Goal: Information Seeking & Learning: Learn about a topic

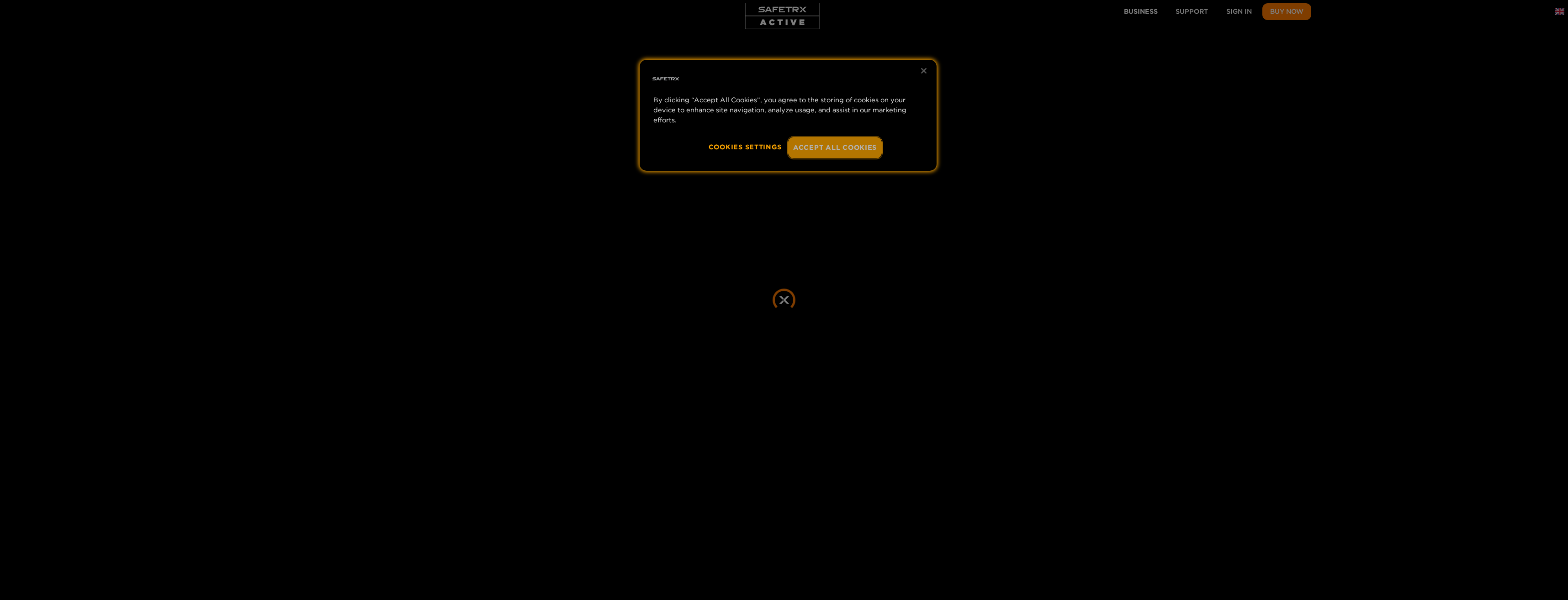
click at [817, 156] on button "Accept All Cookies" at bounding box center [834, 147] width 94 height 21
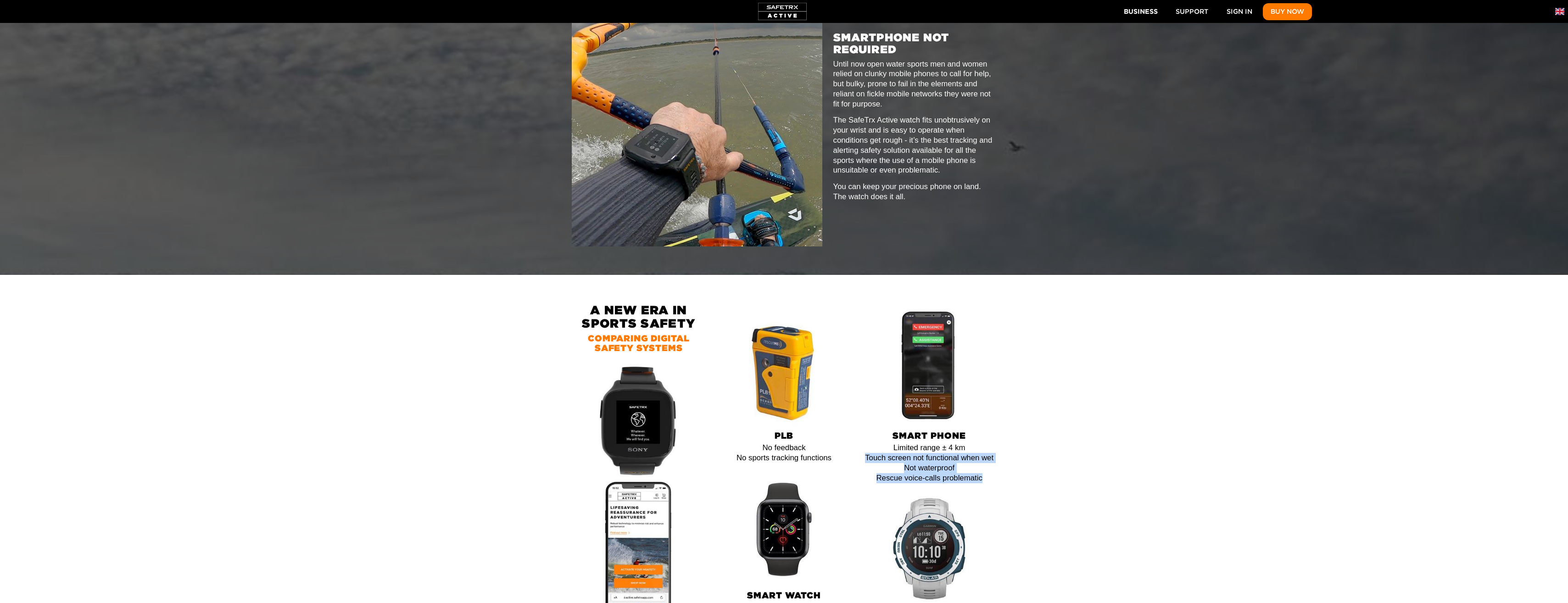
drag, startPoint x: 863, startPoint y: 377, endPoint x: 1002, endPoint y: 400, distance: 140.9
click at [1002, 400] on div "SMART PHONE Limited range ± 4 km Touch screen not functional when wet Not water…" at bounding box center [929, 494] width 146 height 394
drag, startPoint x: 589, startPoint y: 260, endPoint x: 694, endPoint y: 267, distance: 105.2
click at [694, 333] on h5 "COMPARING DIGITAL SAFETY SYSTEMS" at bounding box center [639, 343] width 135 height 20
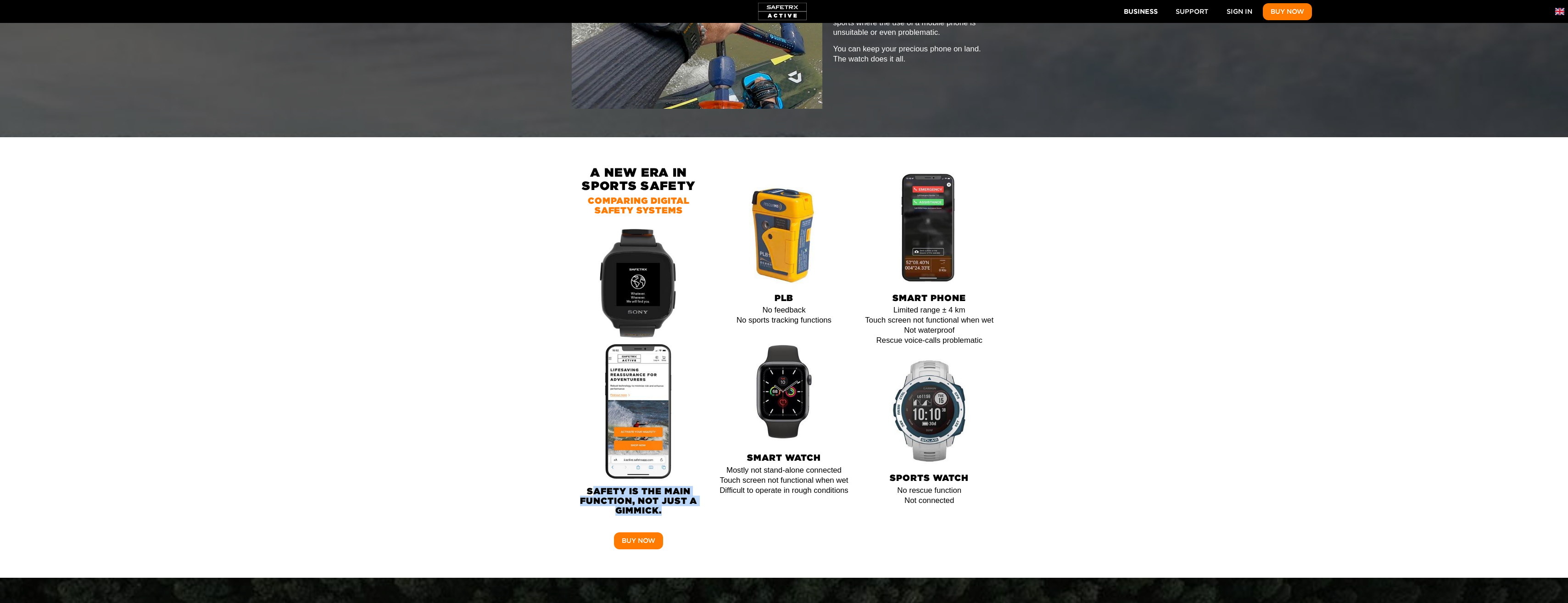
drag, startPoint x: 636, startPoint y: 401, endPoint x: 671, endPoint y: 428, distance: 44.2
click at [671, 486] on h3 "Safety is the main function, not just a gimmick." at bounding box center [639, 500] width 135 height 29
drag, startPoint x: 897, startPoint y: 412, endPoint x: 955, endPoint y: 422, distance: 58.9
click at [955, 485] on p "No rescue function Not connected" at bounding box center [929, 495] width 135 height 20
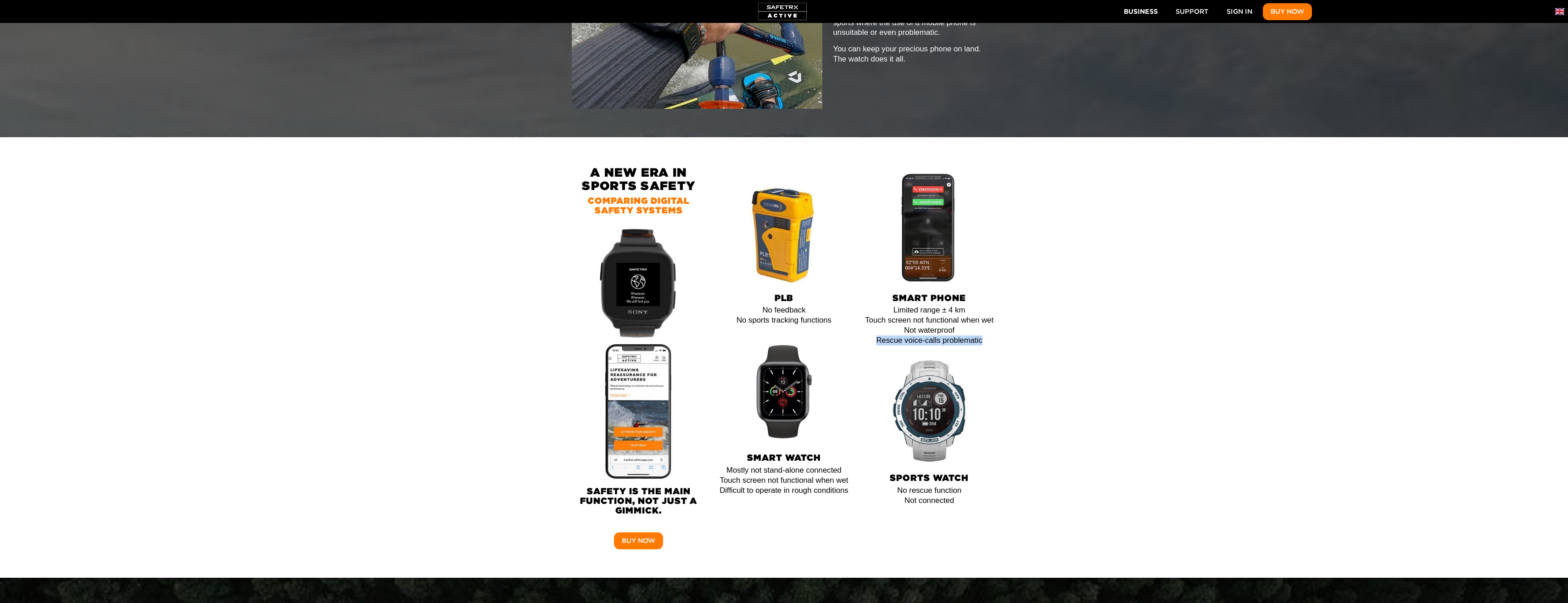
drag, startPoint x: 878, startPoint y: 262, endPoint x: 986, endPoint y: 258, distance: 108.1
click at [986, 305] on p "Limited range ± 4 km Touch screen not functional when wet Not waterproof Rescue…" at bounding box center [929, 325] width 135 height 40
drag, startPoint x: 760, startPoint y: 229, endPoint x: 832, endPoint y: 239, distance: 72.7
click at [832, 305] on p "No feedback No sports tracking functions" at bounding box center [784, 315] width 135 height 20
drag, startPoint x: 724, startPoint y: 390, endPoint x: 855, endPoint y: 406, distance: 132.0
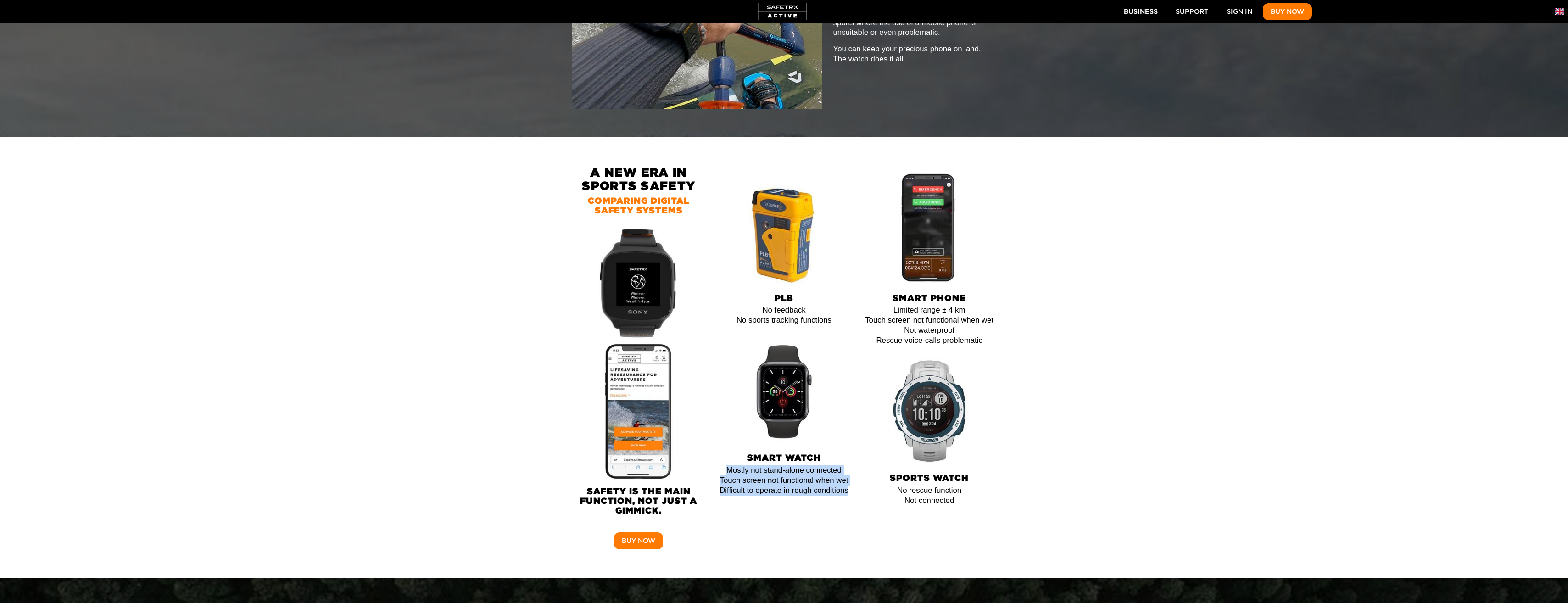
click at [857, 406] on div "PLB No feedback No sports tracking functions SMART WATCH Mostly not stand-alone…" at bounding box center [929, 357] width 146 height 394
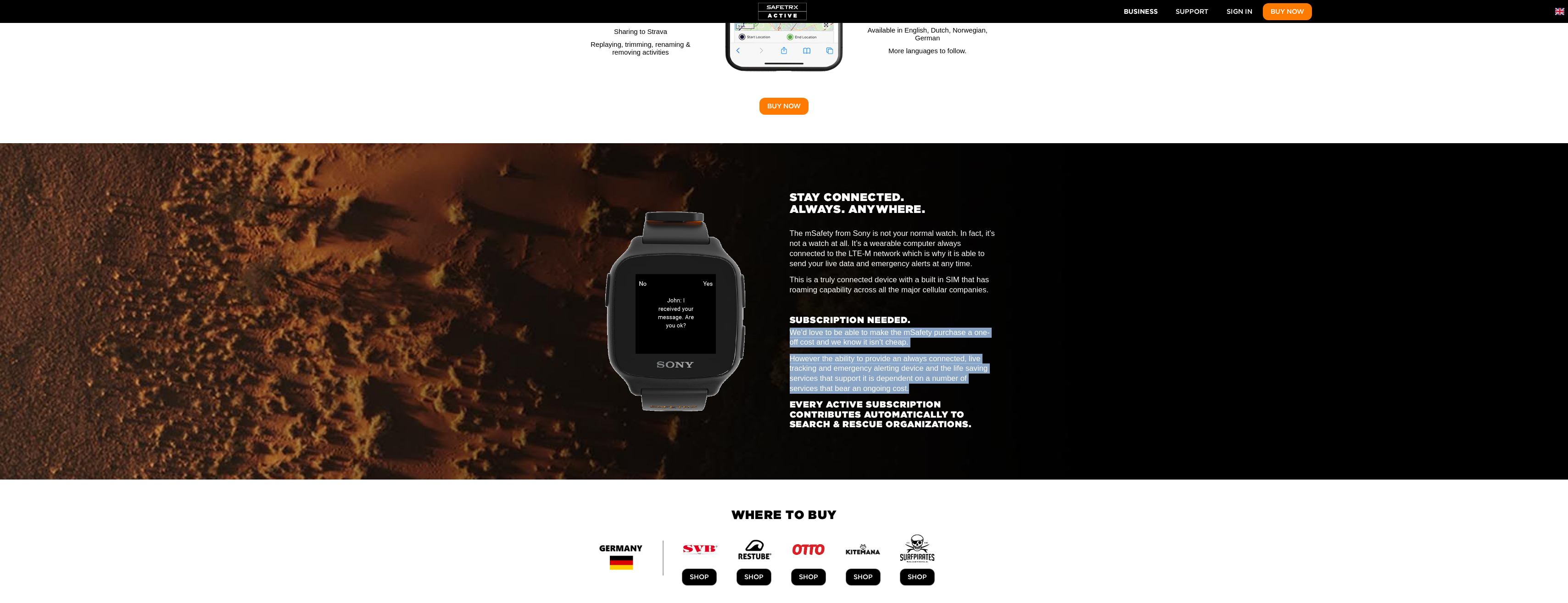
drag, startPoint x: 790, startPoint y: 252, endPoint x: 974, endPoint y: 307, distance: 192.0
click at [974, 307] on div "STAY CONNECTED. ALWAYS. ANYWHERE. The mSafety from Sony is not your normal watc…" at bounding box center [893, 310] width 207 height 237
drag, startPoint x: 974, startPoint y: 307, endPoint x: 931, endPoint y: 312, distance: 43.3
click at [931, 354] on p "However the ability to provide an always connected, live tracking and emergency…" at bounding box center [893, 373] width 207 height 40
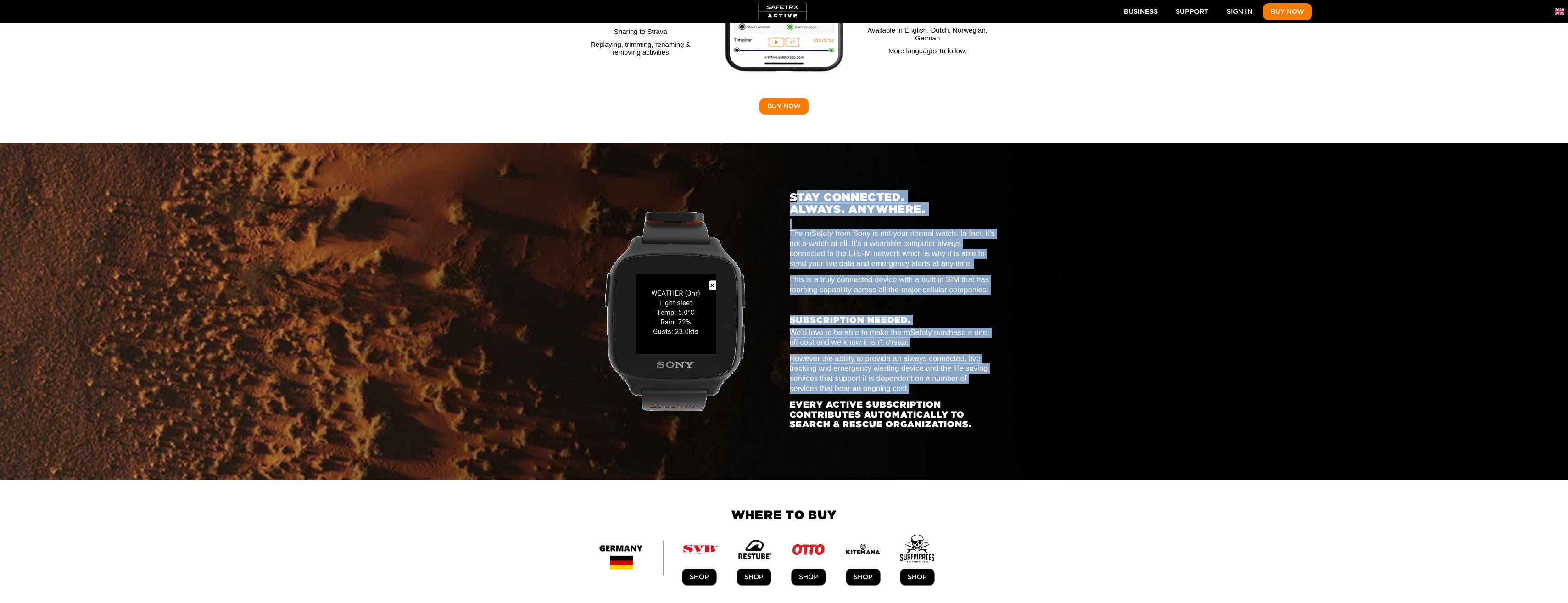
drag, startPoint x: 880, startPoint y: 298, endPoint x: 795, endPoint y: 116, distance: 200.9
click at [795, 192] on div "STAY CONNECTED. ALWAYS. ANYWHERE. The mSafety from Sony is not your normal watc…" at bounding box center [893, 310] width 207 height 237
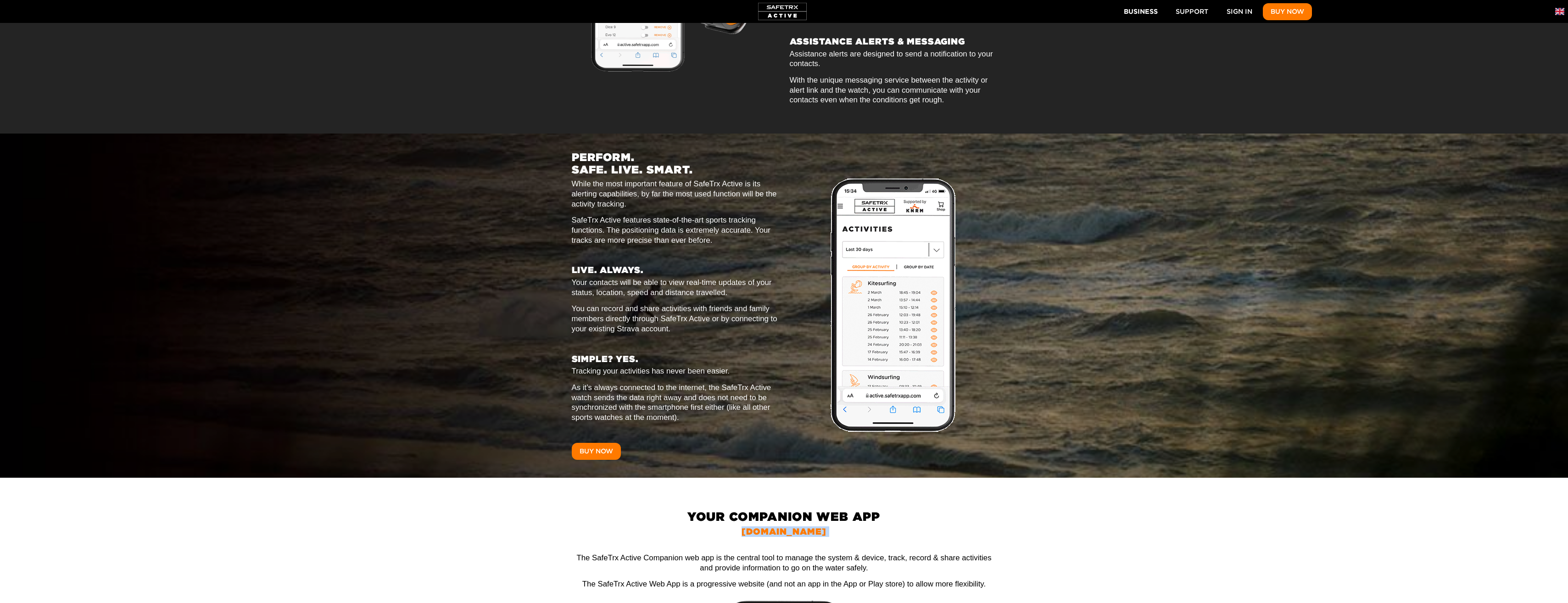
drag, startPoint x: 719, startPoint y: 460, endPoint x: 866, endPoint y: 465, distance: 147.1
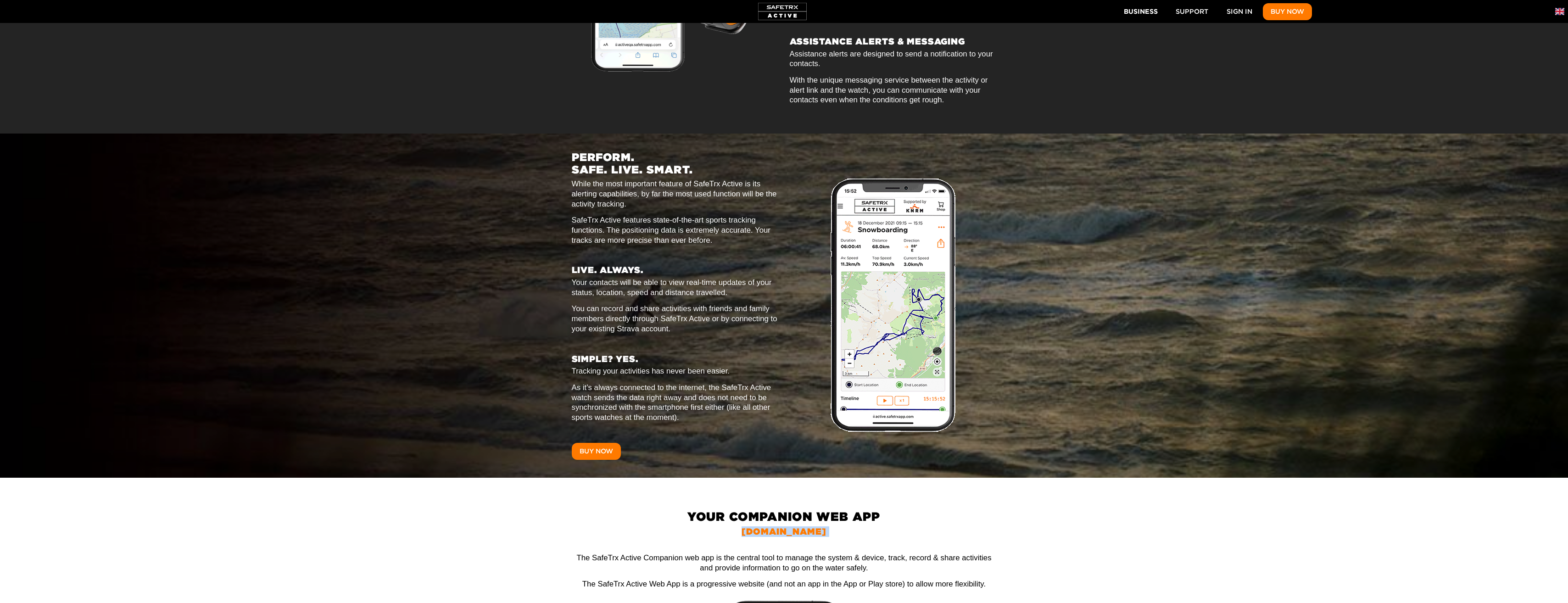
click at [866, 510] on div "YOUR COMPANION WEB APP [DOMAIN_NAME] The SafeTrx Active Companion web app is th…" at bounding box center [784, 550] width 425 height 80
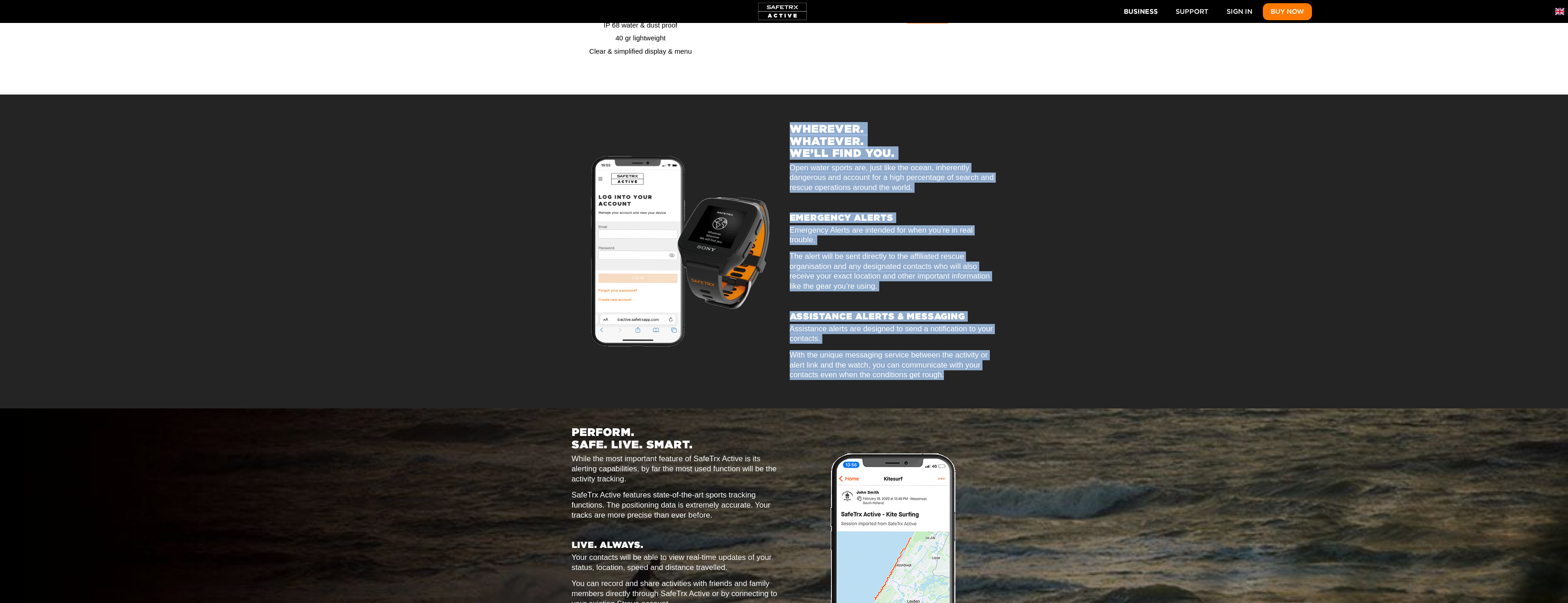
drag, startPoint x: 790, startPoint y: 42, endPoint x: 959, endPoint y: 295, distance: 304.3
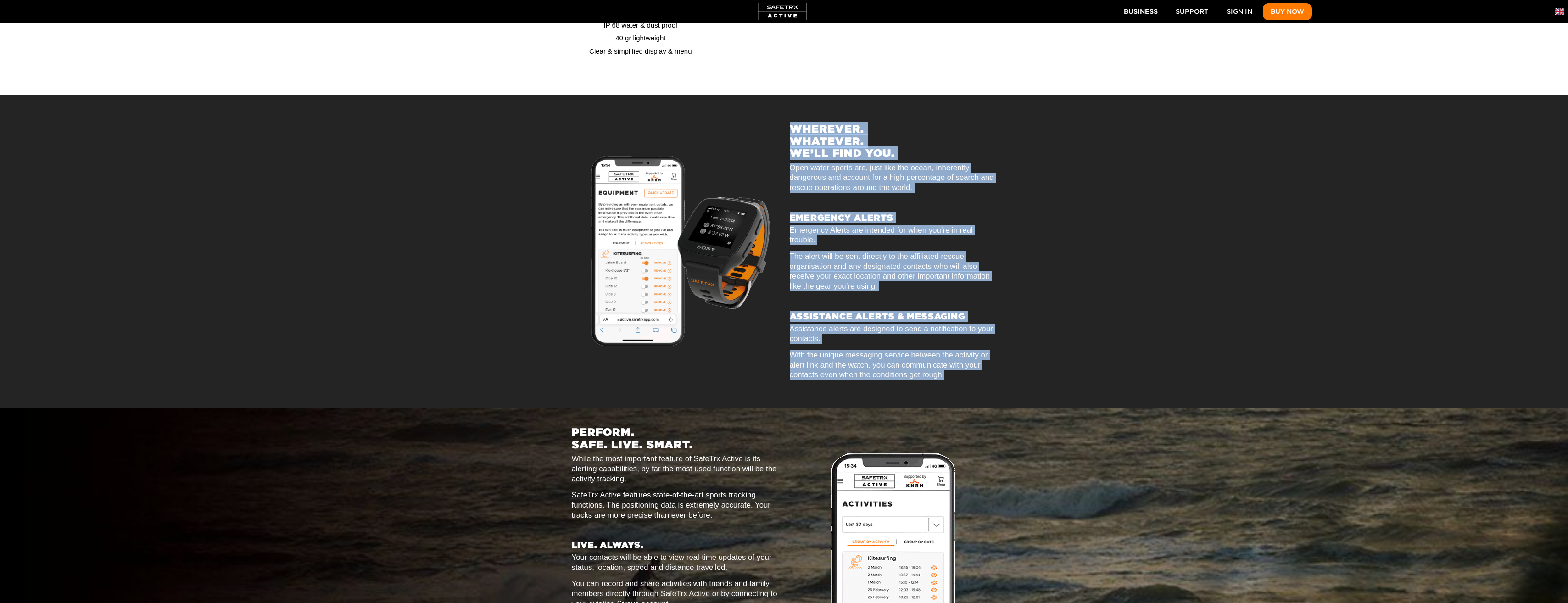
click at [959, 295] on div "WHEREVER. WHATEVER. WE’LL FIND YOU. Open water sports are, just like the ocean,…" at bounding box center [893, 251] width 207 height 257
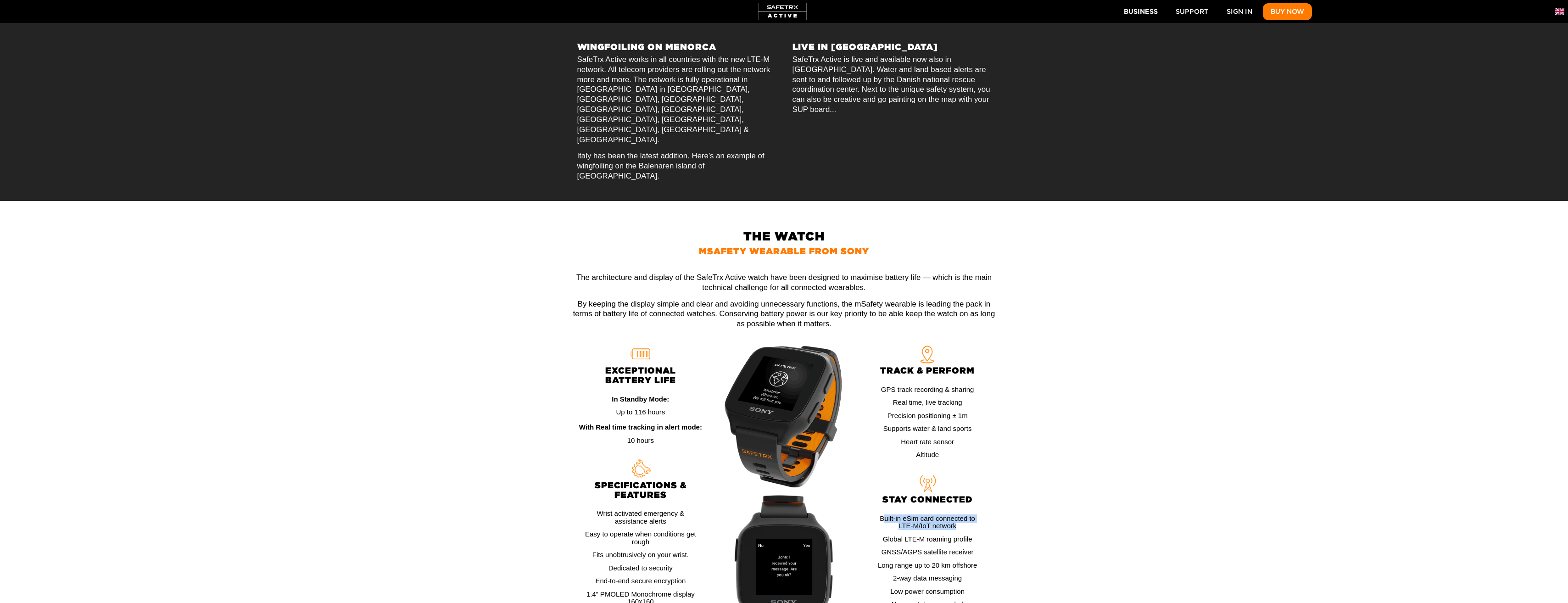
drag, startPoint x: 885, startPoint y: 438, endPoint x: 968, endPoint y: 446, distance: 83.4
click at [968, 507] on small "Built-in eSim card connected to LTE-M/IoT network" at bounding box center [928, 518] width 127 height 23
drag, startPoint x: 968, startPoint y: 446, endPoint x: 911, endPoint y: 454, distance: 57.6
click at [911, 535] on small "Global LTE-M roaming profile" at bounding box center [928, 539] width 127 height 8
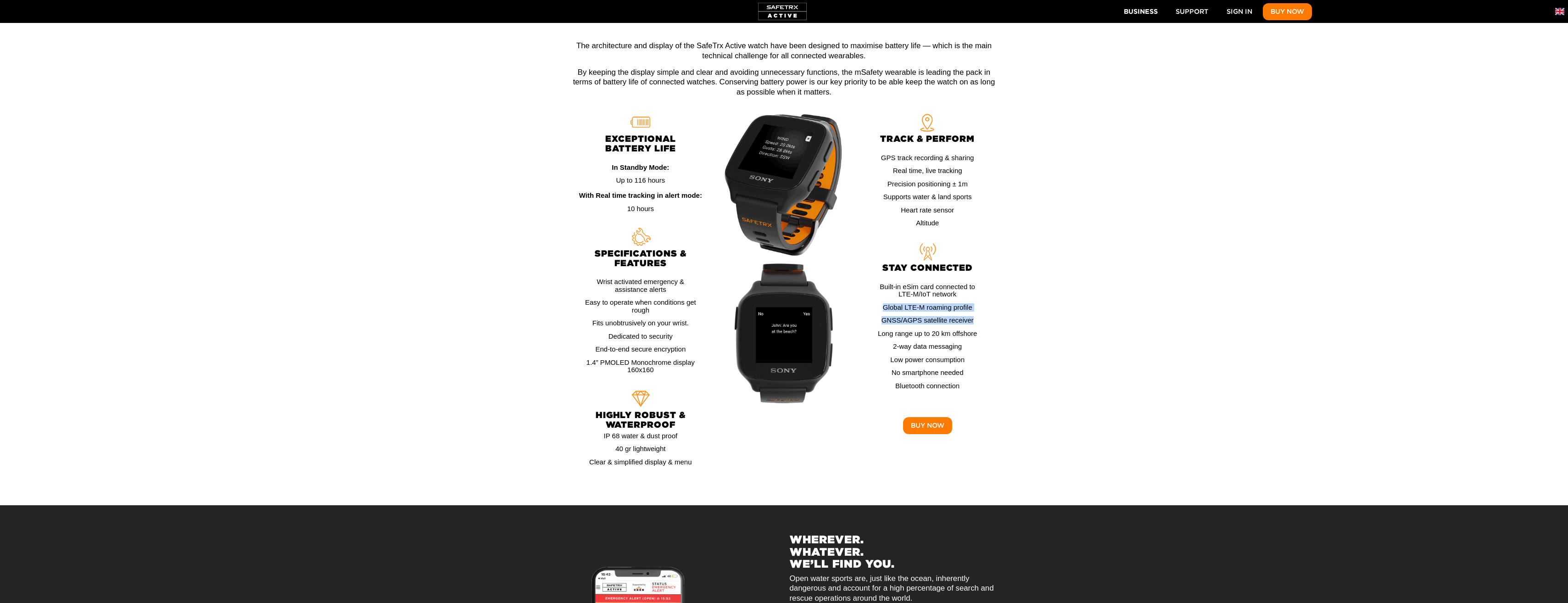
drag, startPoint x: 884, startPoint y: 460, endPoint x: 983, endPoint y: 240, distance: 241.2
click at [983, 263] on div "STAY CONNECTED Built-in eSim card connected to LTE-M/IoT network Global LTE-M r…" at bounding box center [928, 332] width 127 height 140
drag, startPoint x: 983, startPoint y: 240, endPoint x: 944, endPoint y: 251, distance: 40.5
click at [944, 330] on small "Long range up to 20 km offshore" at bounding box center [928, 333] width 127 height 8
drag, startPoint x: 874, startPoint y: 254, endPoint x: 995, endPoint y: 255, distance: 121.0
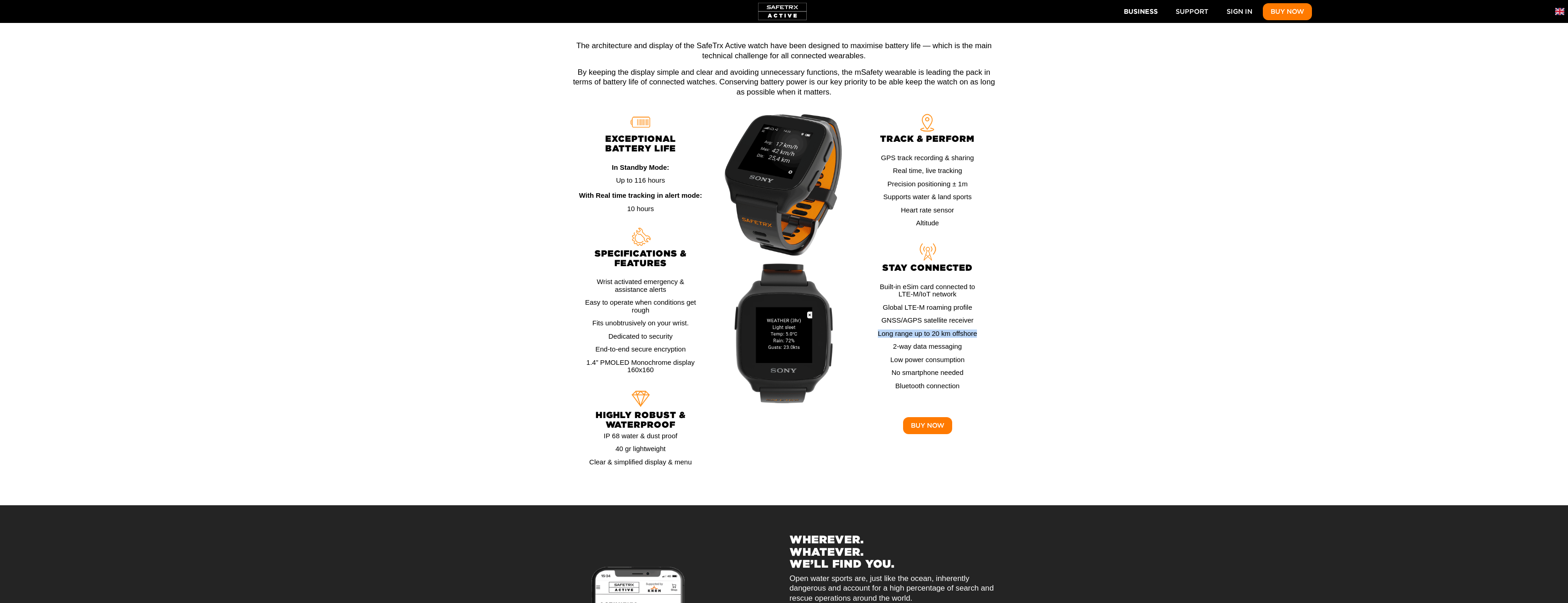
click at [995, 255] on div "TRACK & PERFORM GPS track recording & sharing Real time, live tracking Precisio…" at bounding box center [927, 269] width 138 height 343
drag, startPoint x: 995, startPoint y: 255, endPoint x: 942, endPoint y: 263, distance: 53.6
click at [942, 343] on small "2-way data messaging" at bounding box center [928, 346] width 127 height 8
drag, startPoint x: 890, startPoint y: 267, endPoint x: 969, endPoint y: 265, distance: 79.0
click at [969, 343] on small "2-way data messaging" at bounding box center [928, 346] width 127 height 8
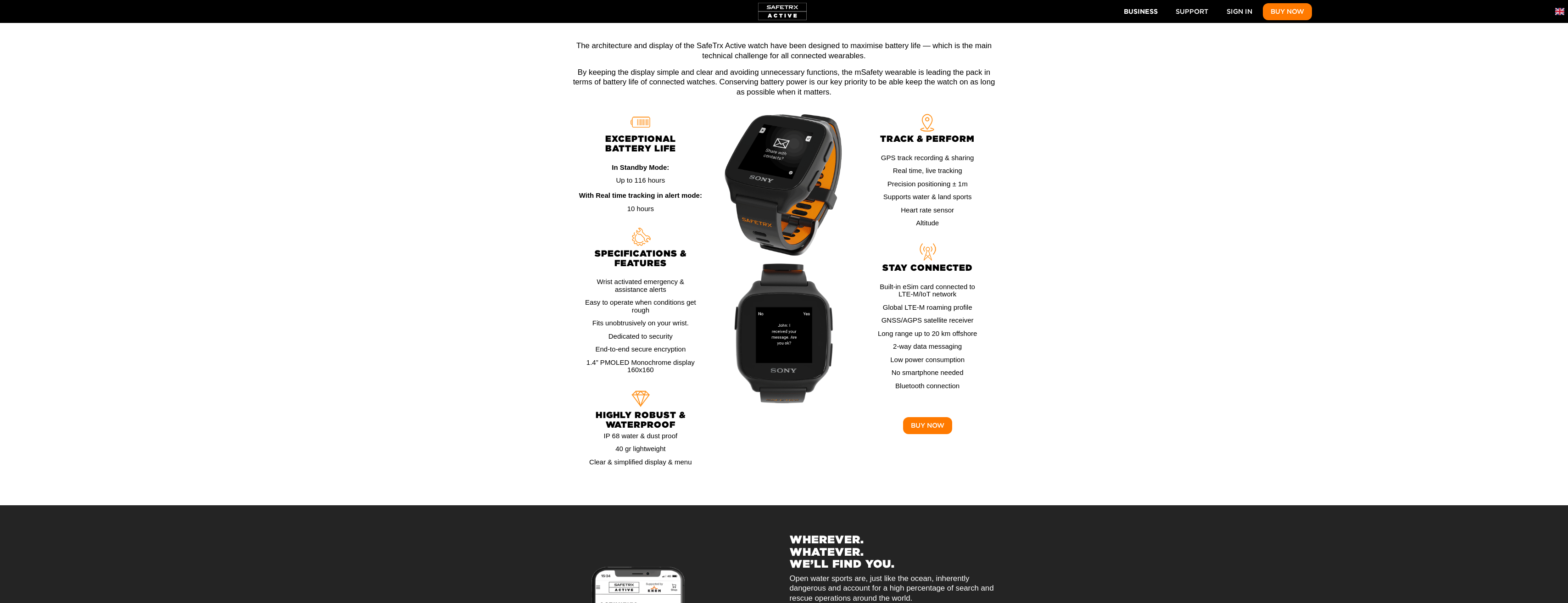
drag, startPoint x: 969, startPoint y: 265, endPoint x: 906, endPoint y: 283, distance: 65.5
click at [906, 283] on div "STAY CONNECTED Built-in eSim card connected to LTE-M/IoT network Global LTE-M r…" at bounding box center [928, 332] width 127 height 140
drag, startPoint x: 890, startPoint y: 282, endPoint x: 975, endPoint y: 279, distance: 85.1
click at [975, 369] on small "Low power consumption" at bounding box center [928, 372] width 127 height 8
drag, startPoint x: 975, startPoint y: 279, endPoint x: 990, endPoint y: 307, distance: 31.8
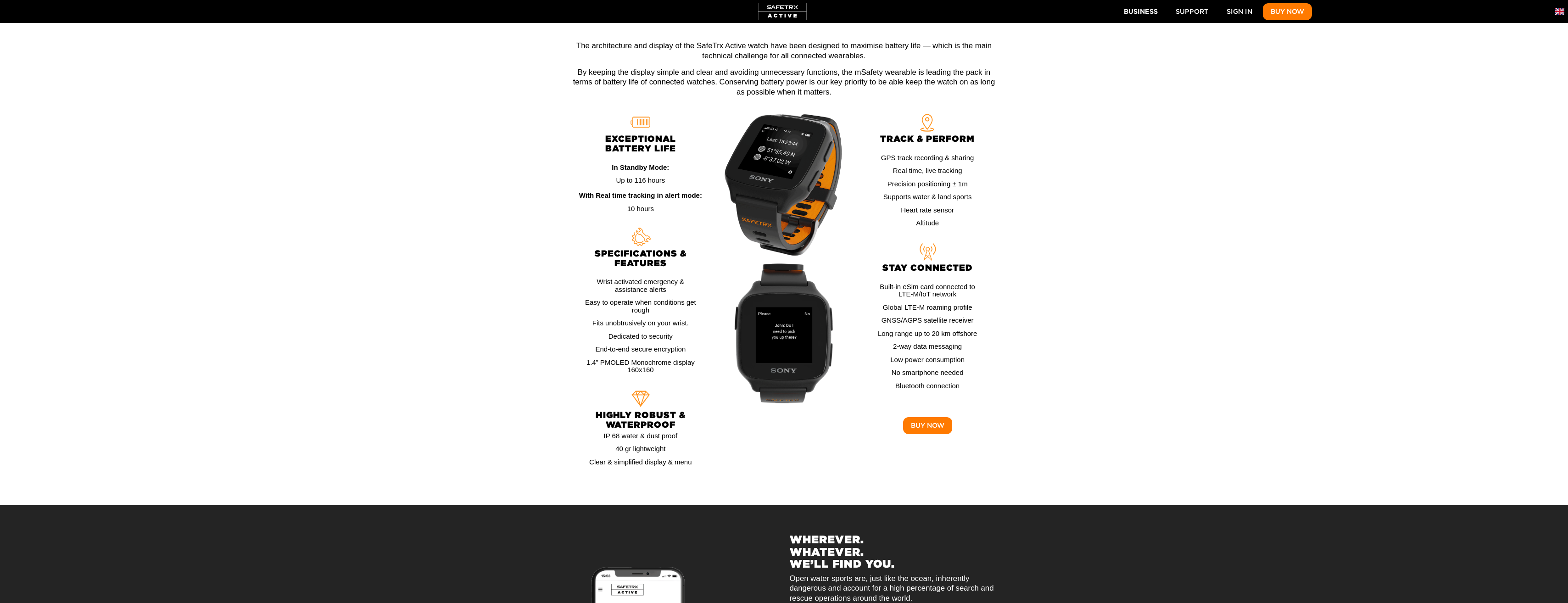
click at [990, 382] on small "Bluetooth connection" at bounding box center [928, 386] width 127 height 8
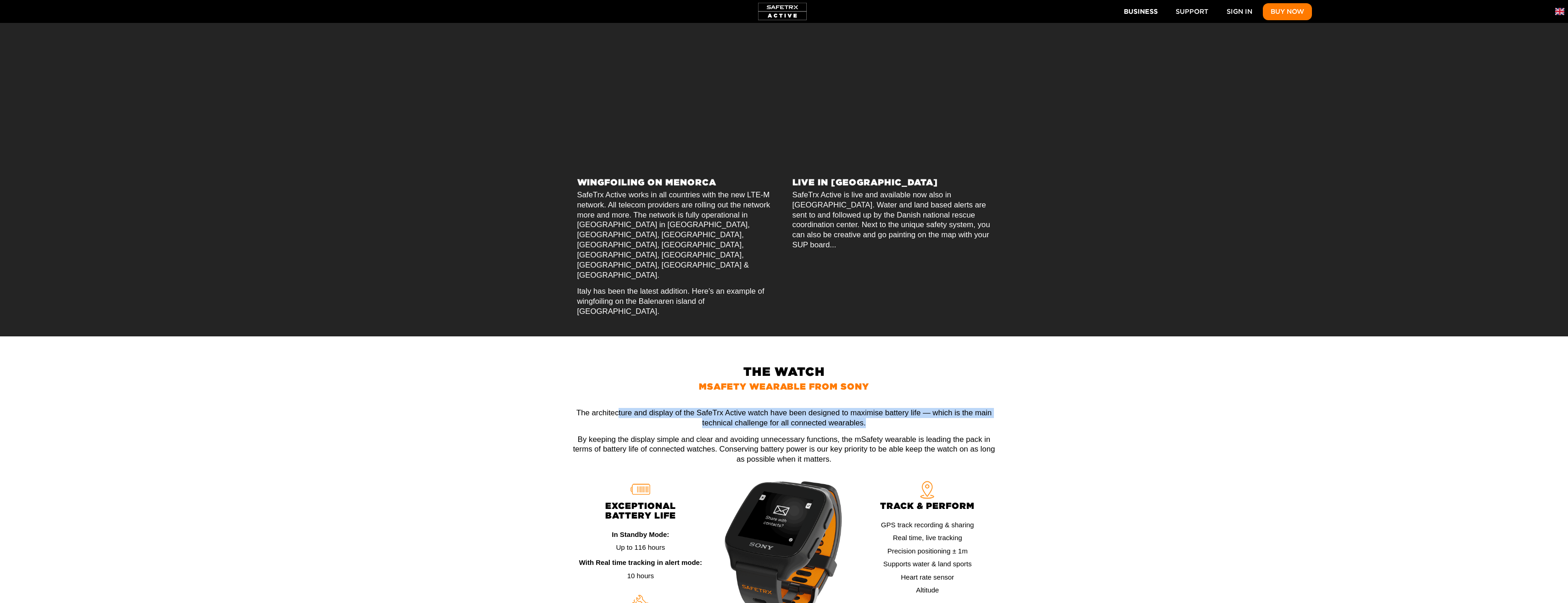
drag, startPoint x: 702, startPoint y: 332, endPoint x: 883, endPoint y: 343, distance: 181.3
click at [883, 408] on p "The architecture and display of the SafeTrx Active watch have been designed to …" at bounding box center [784, 418] width 425 height 20
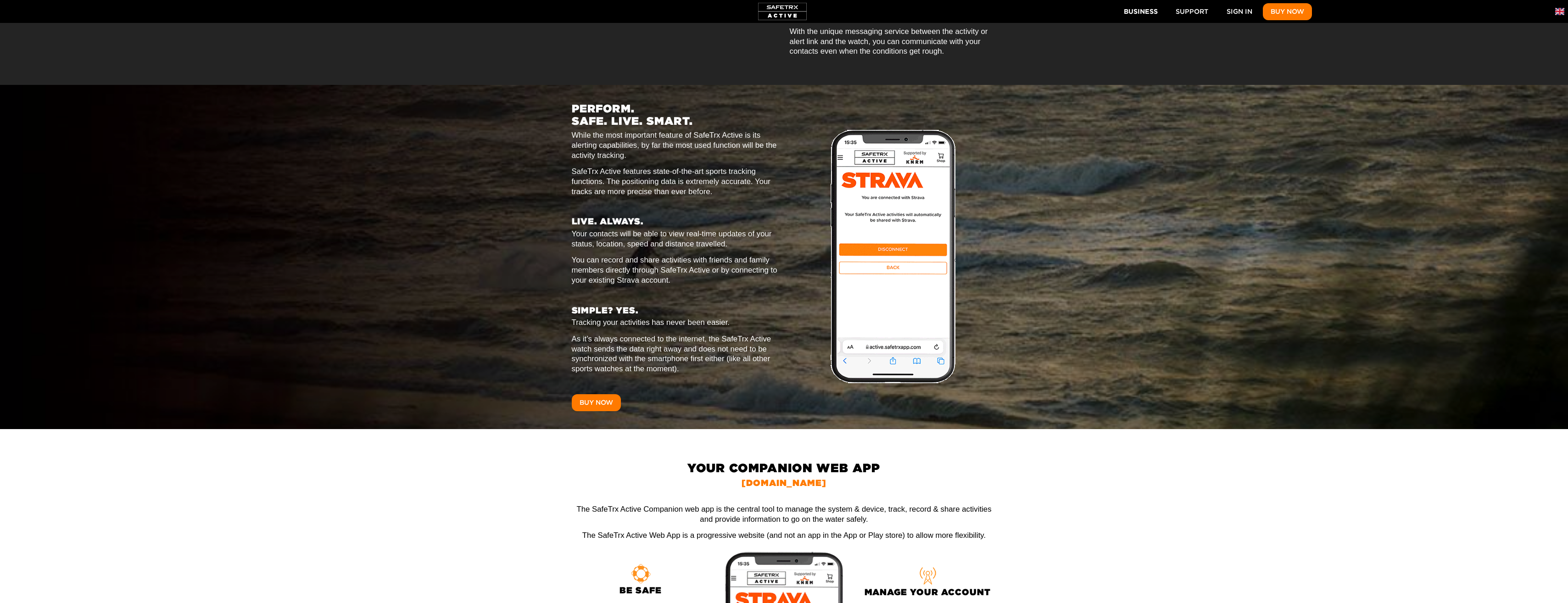
click at [790, 478] on h5 "[DOMAIN_NAME]" at bounding box center [784, 483] width 425 height 9
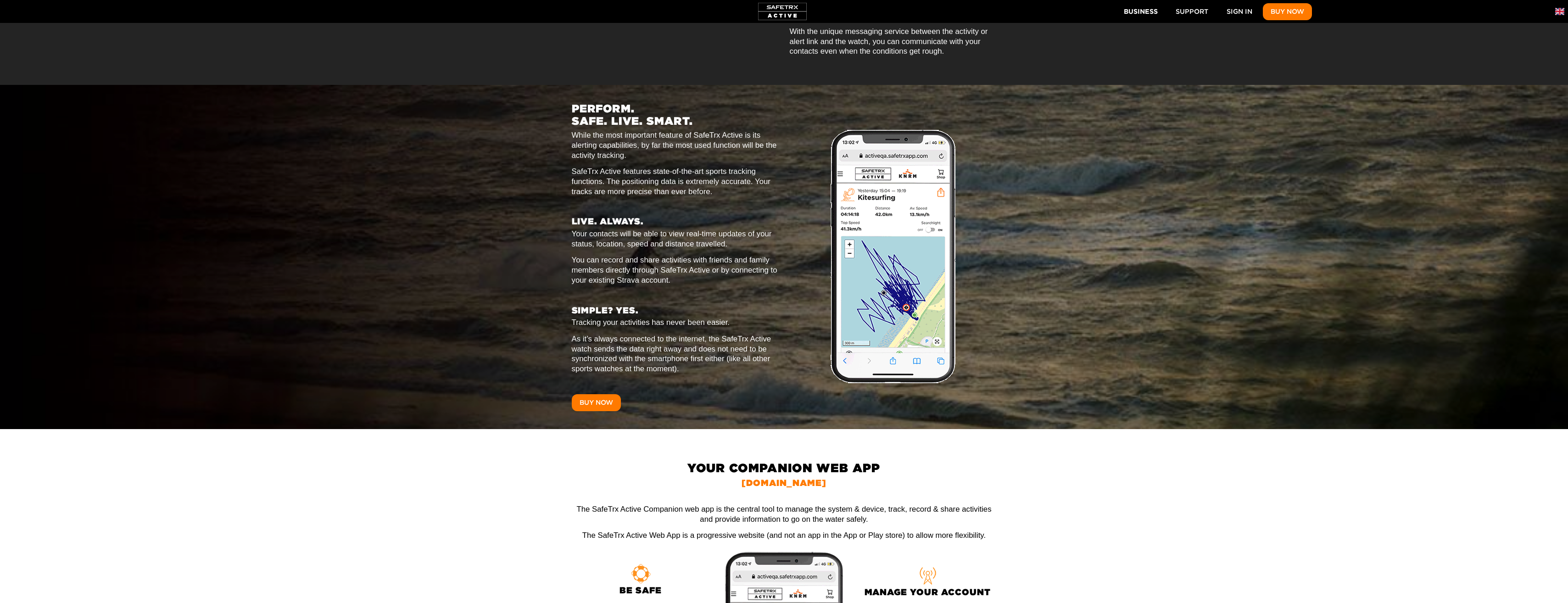
click at [790, 478] on h5 "[DOMAIN_NAME]" at bounding box center [784, 483] width 425 height 9
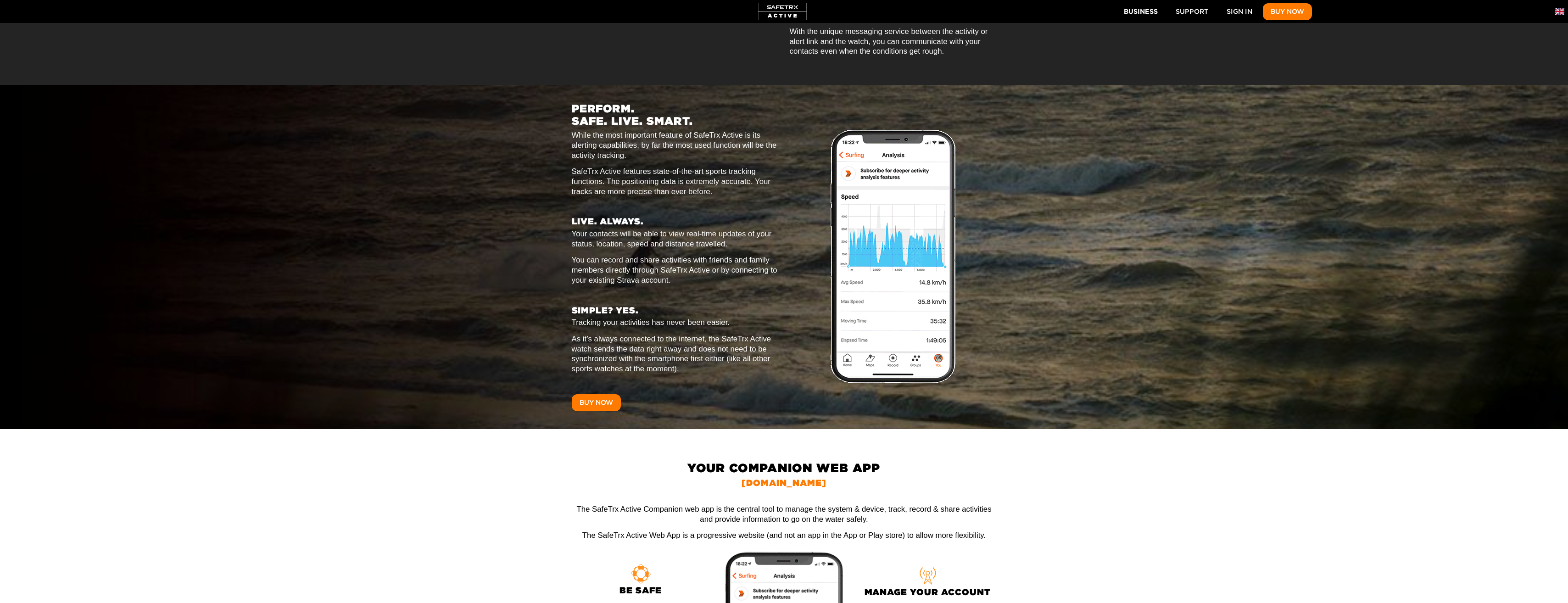
click at [907, 505] on p "The SafeTrx Active Companion web app is the central tool to manage the system &…" at bounding box center [784, 515] width 425 height 20
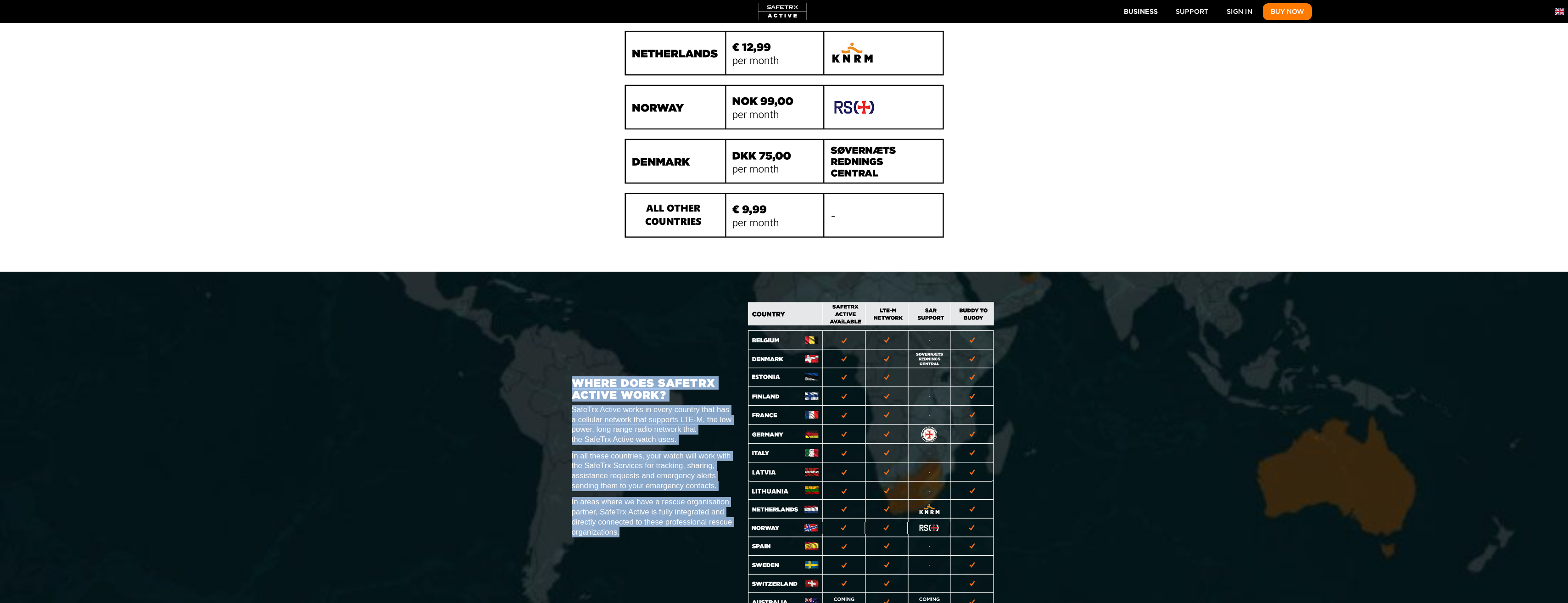
drag, startPoint x: 572, startPoint y: 301, endPoint x: 639, endPoint y: 462, distance: 174.4
click at [740, 462] on div "WHERE DOES SAFETRX ACTIVE WORk? SafeTrx Active works in every country that has …" at bounding box center [871, 456] width 261 height 325
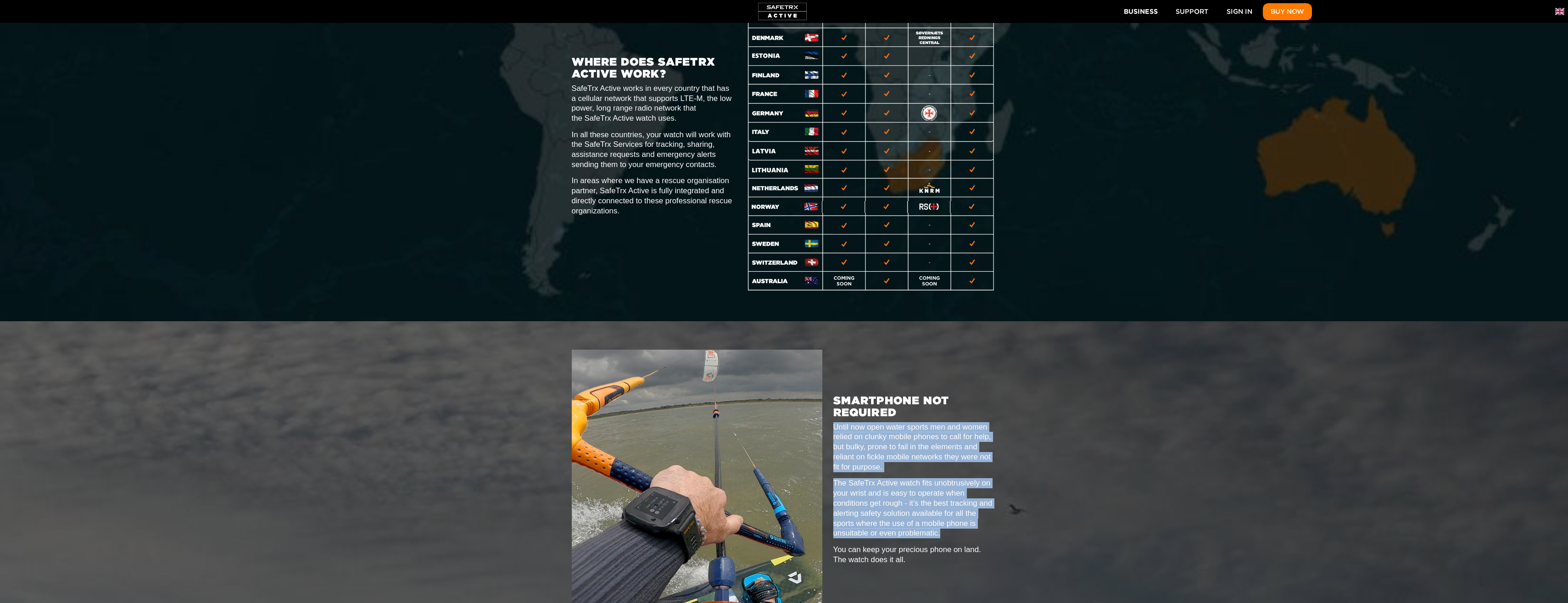
drag, startPoint x: 833, startPoint y: 350, endPoint x: 955, endPoint y: 455, distance: 161.0
click at [955, 455] on div "SMARTPHONE NOT REQUIRED Until now open water sports men and women relied on clu…" at bounding box center [914, 479] width 164 height 170
